Goal: Information Seeking & Learning: Learn about a topic

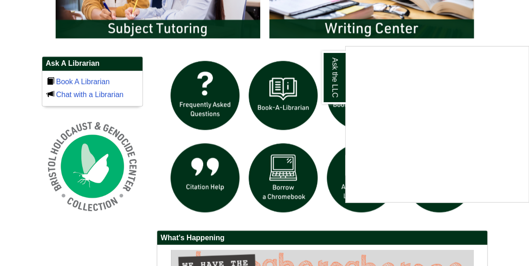
scroll to position [598, 0]
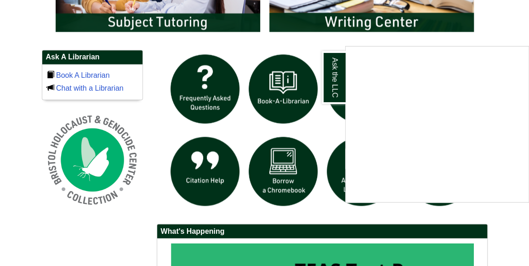
click at [414, 232] on div "Ask the LLC" at bounding box center [264, 133] width 529 height 266
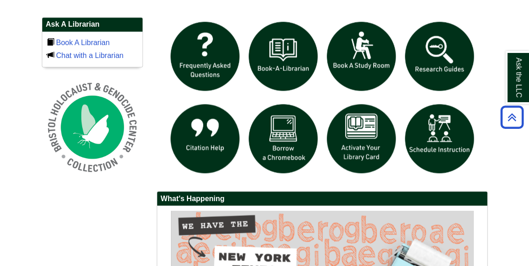
scroll to position [644, 0]
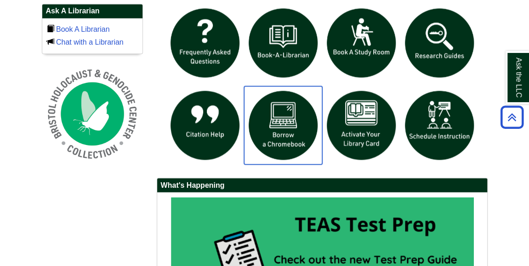
click at [284, 147] on img "slideshow" at bounding box center [283, 125] width 78 height 78
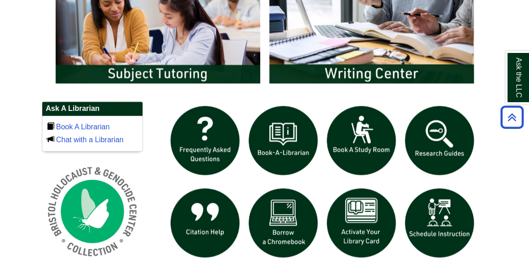
scroll to position [598, 0]
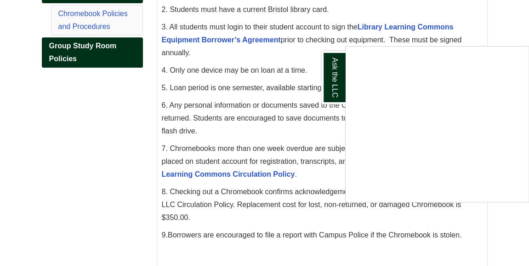
scroll to position [138, 0]
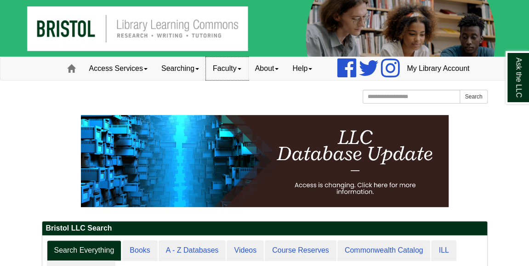
click at [214, 80] on link "Faculty" at bounding box center [227, 68] width 42 height 23
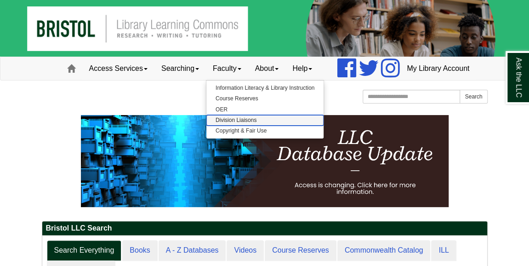
click at [217, 126] on link "Division Liaisons" at bounding box center [265, 120] width 117 height 11
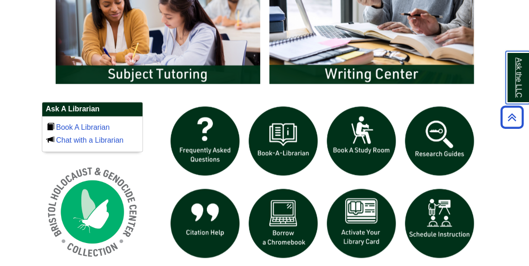
scroll to position [598, 0]
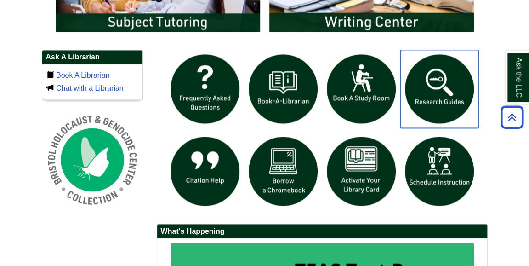
click at [436, 99] on img "slideshow" at bounding box center [440, 89] width 78 height 78
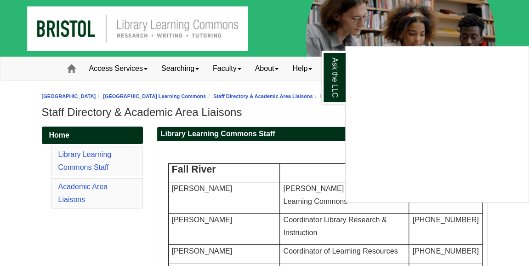
click at [200, 93] on div "Ask the LLC" at bounding box center [264, 133] width 529 height 266
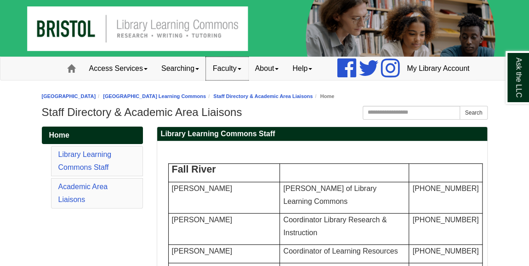
click at [206, 80] on link "Faculty" at bounding box center [227, 68] width 42 height 23
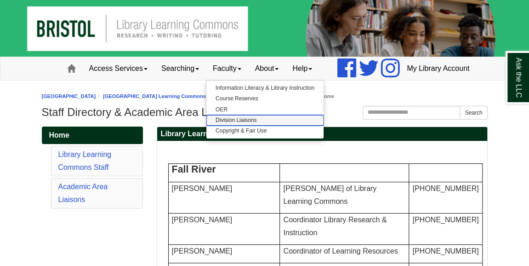
click at [208, 126] on link "Division Liaisons" at bounding box center [265, 120] width 117 height 11
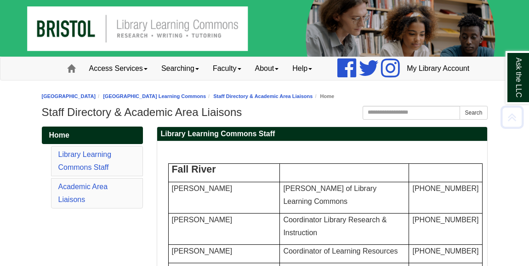
scroll to position [1126, 0]
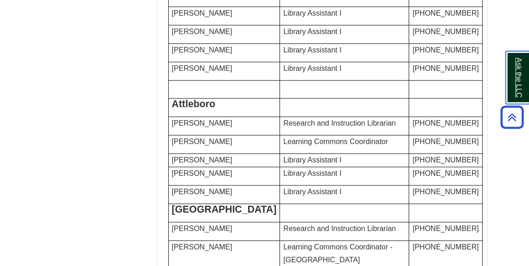
scroll to position [436, 0]
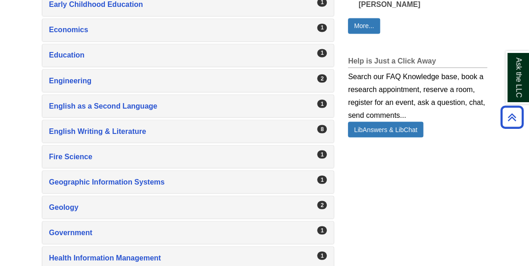
scroll to position [736, 0]
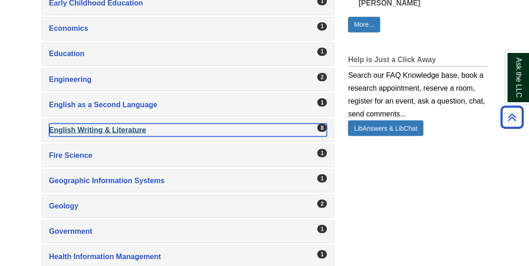
click at [76, 136] on div "English Writing & Literature , 8 guides" at bounding box center [188, 129] width 278 height 13
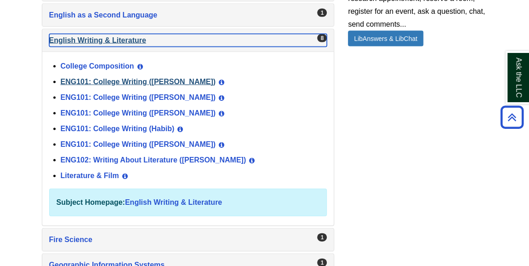
scroll to position [828, 0]
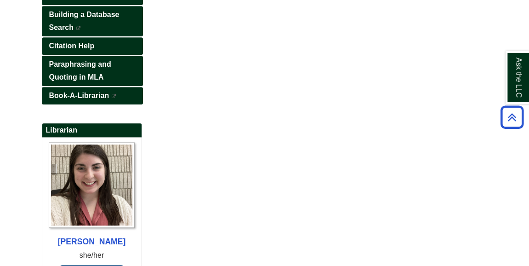
scroll to position [138, 0]
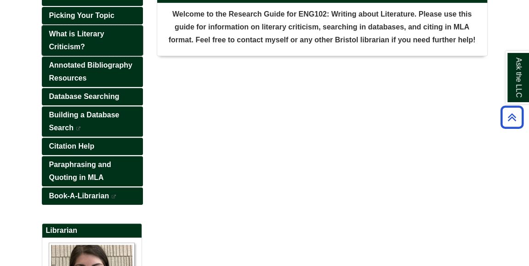
click at [78, 56] on link "What is Literary Criticism?" at bounding box center [92, 40] width 101 height 30
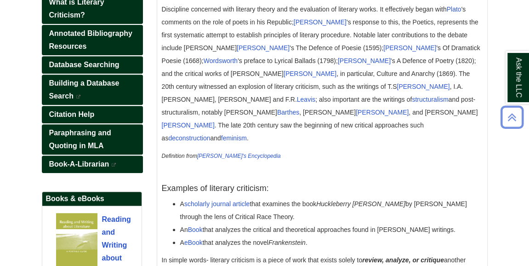
scroll to position [184, 0]
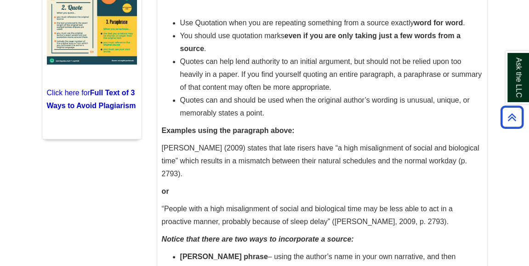
scroll to position [460, 0]
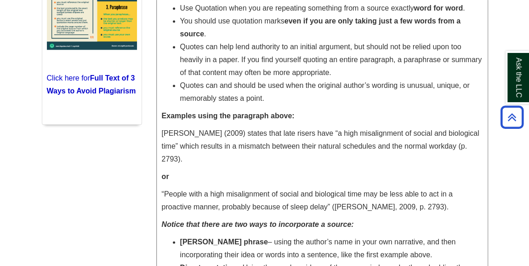
click at [258, 120] on strong "Examples using the paragraph above:" at bounding box center [228, 116] width 133 height 8
click at [249, 120] on strong "Examples using the paragraph above:" at bounding box center [228, 116] width 133 height 8
click at [246, 143] on p "[PERSON_NAME] (2009) states that late risers have “a high misalignment of socia…" at bounding box center [322, 146] width 321 height 39
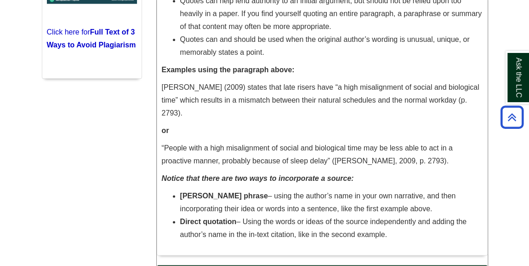
scroll to position [552, 0]
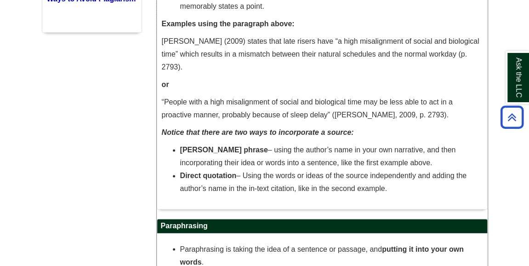
click at [243, 146] on li "[PERSON_NAME] phrase – using the author’s name in your own narrative, and then …" at bounding box center [331, 157] width 303 height 26
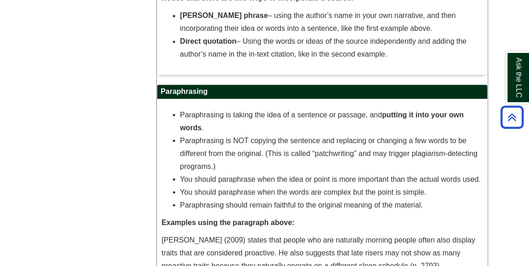
scroll to position [736, 0]
